Goal: Information Seeking & Learning: Learn about a topic

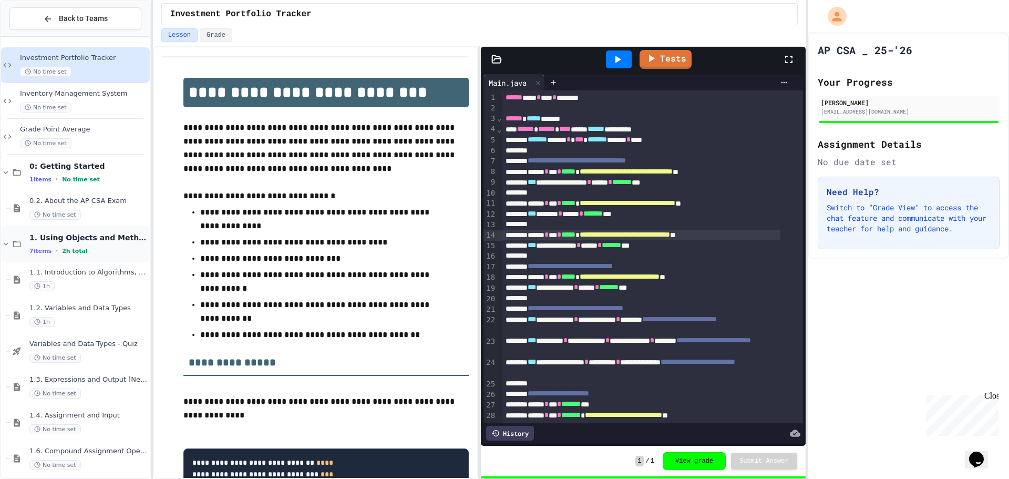
click at [66, 242] on span "1. Using Objects and Methods" at bounding box center [88, 237] width 118 height 9
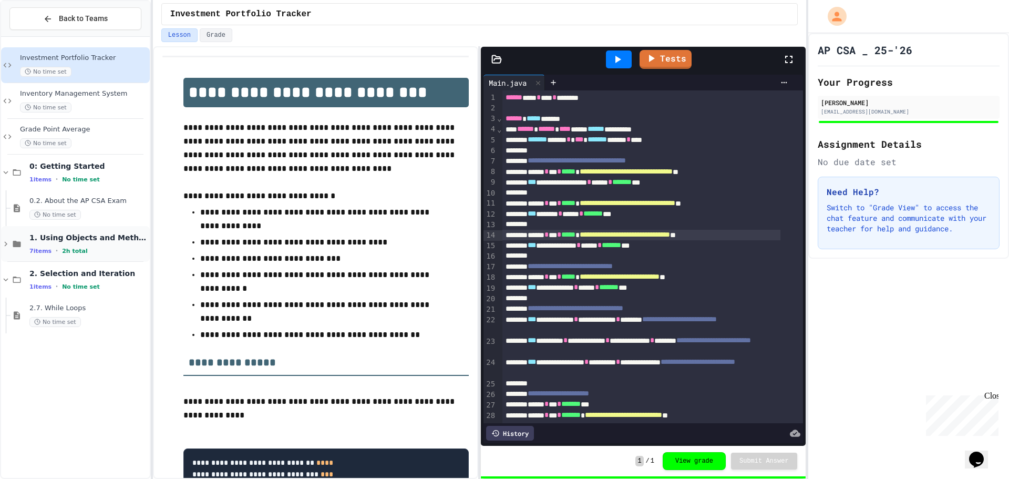
click at [68, 238] on span "1. Using Objects and Methods" at bounding box center [88, 237] width 118 height 9
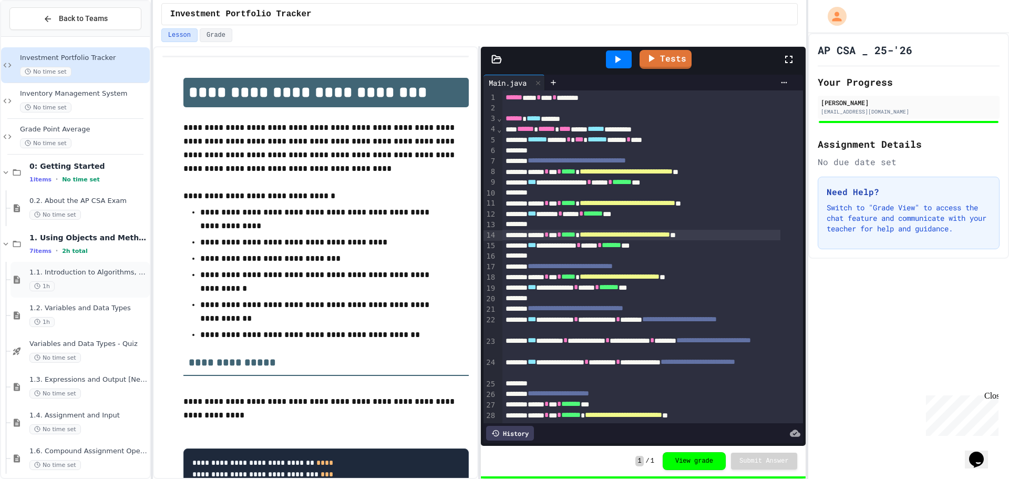
click at [73, 280] on div "1.1. Introduction to Algorithms, Programming, and Compilers 1h" at bounding box center [88, 279] width 118 height 23
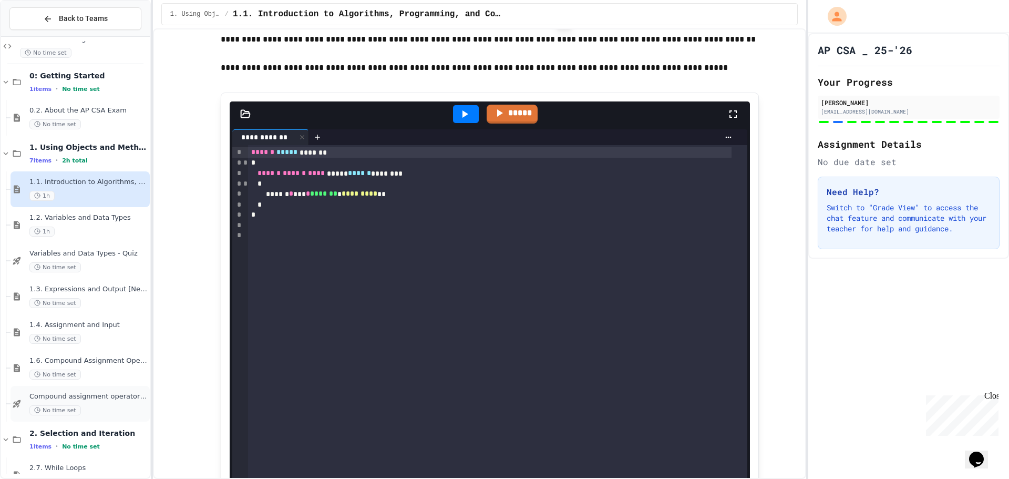
scroll to position [116, 0]
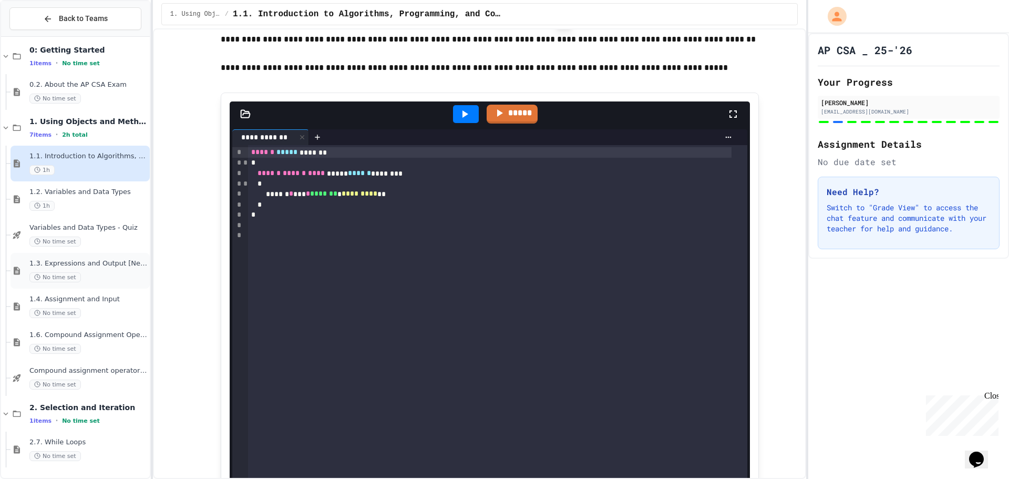
click at [106, 287] on div "1.3. Expressions and Output [New] No time set" at bounding box center [80, 271] width 139 height 36
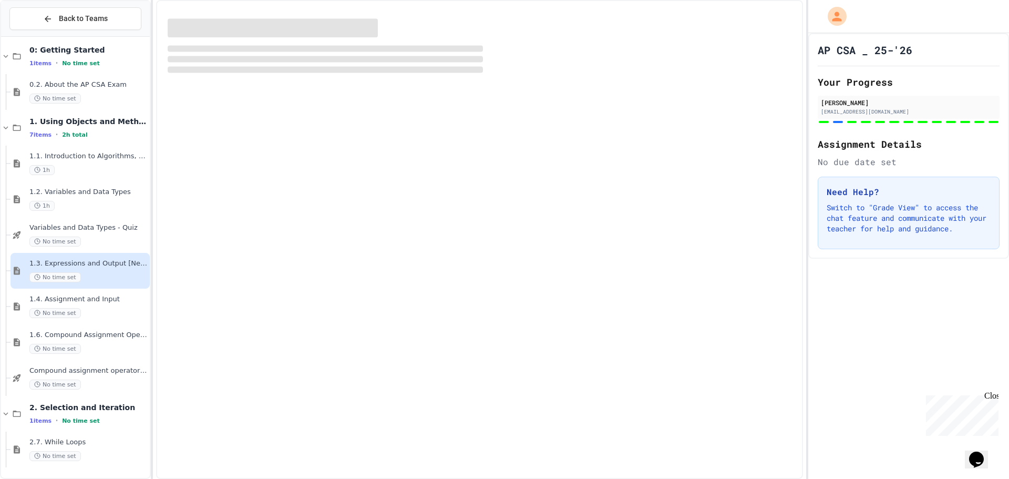
scroll to position [104, 0]
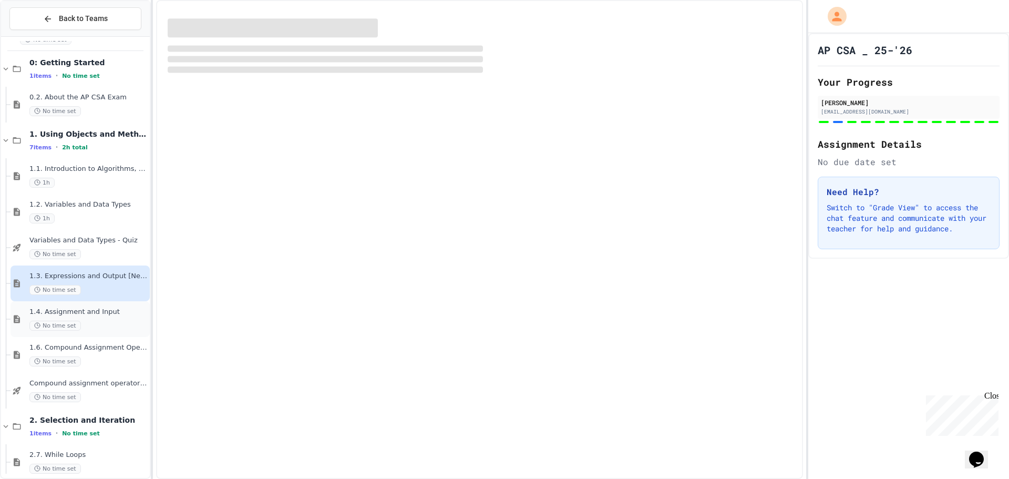
click at [111, 308] on span "1.4. Assignment and Input" at bounding box center [88, 312] width 118 height 9
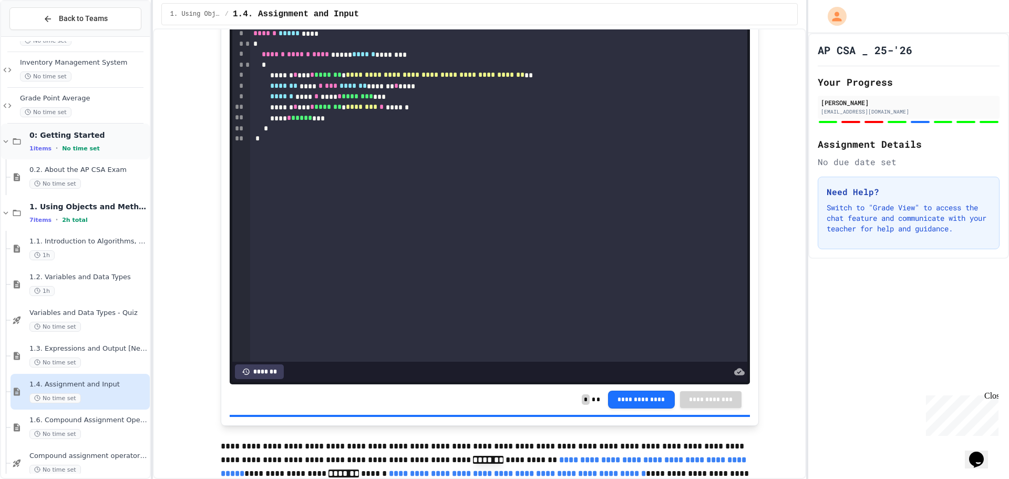
scroll to position [29, 0]
click at [86, 104] on span "Grade Point Average" at bounding box center [84, 100] width 128 height 9
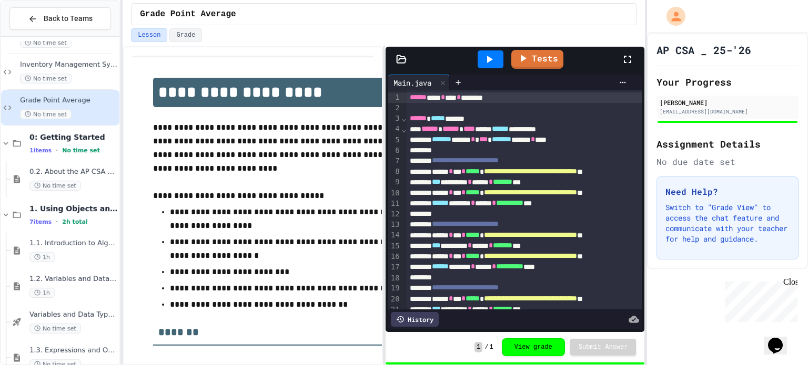
scroll to position [29, 0]
